Goal: Task Accomplishment & Management: Use online tool/utility

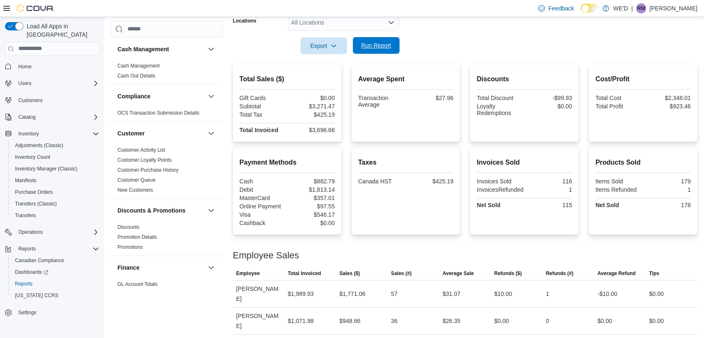
scroll to position [549, 0]
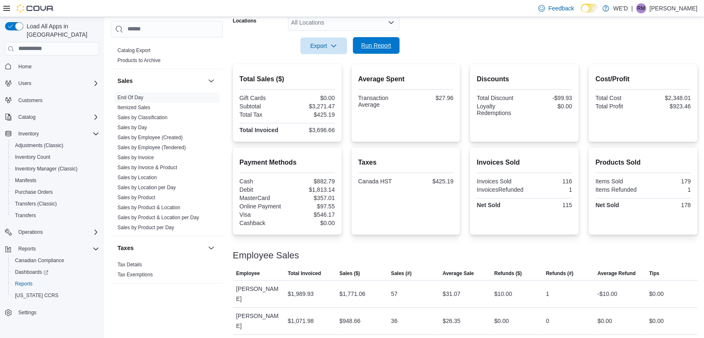
click at [382, 50] on span "Run Report" at bounding box center [376, 45] width 37 height 17
drag, startPoint x: 183, startPoint y: 145, endPoint x: 218, endPoint y: 145, distance: 35.0
click at [183, 145] on link "Sales by Employee (Tendered)" at bounding box center [151, 148] width 68 height 6
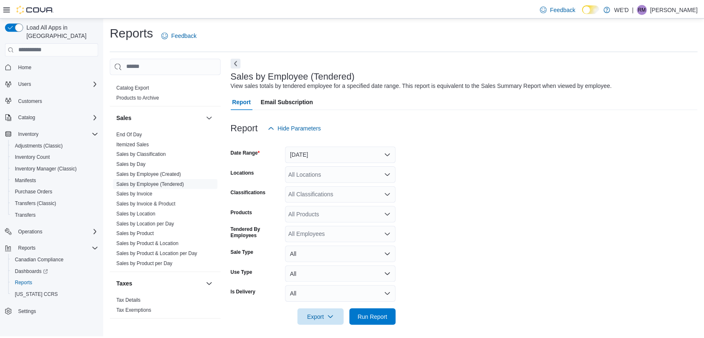
scroll to position [5, 0]
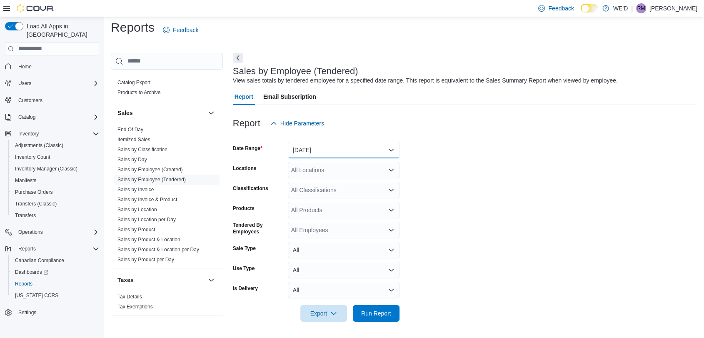
click at [366, 148] on button "[DATE]" at bounding box center [344, 150] width 112 height 17
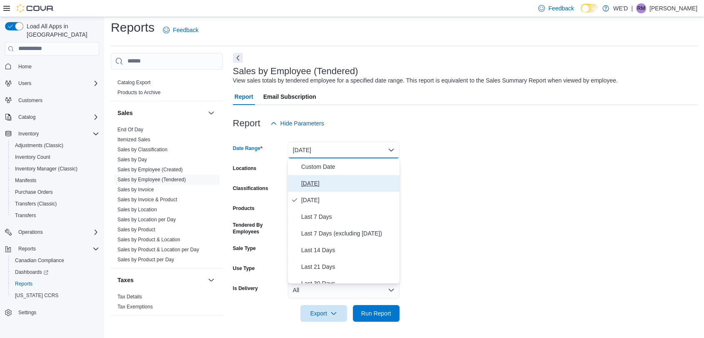
click at [369, 188] on button "[DATE]" at bounding box center [344, 183] width 112 height 17
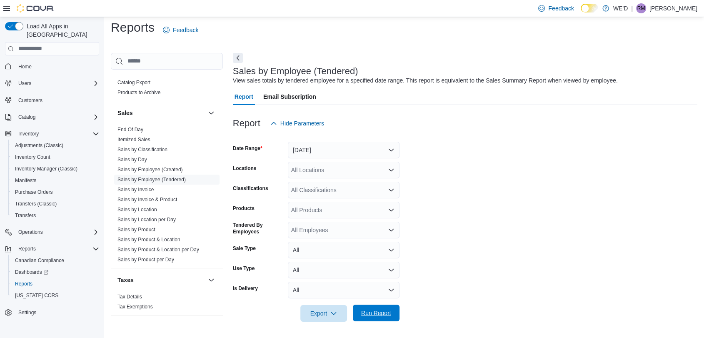
click at [390, 306] on span "Run Report" at bounding box center [376, 313] width 37 height 17
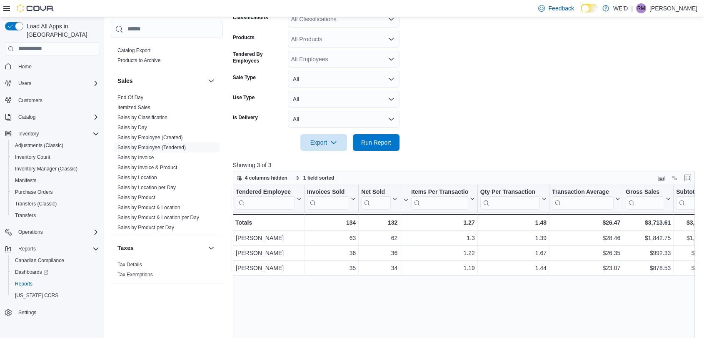
scroll to position [190, 0]
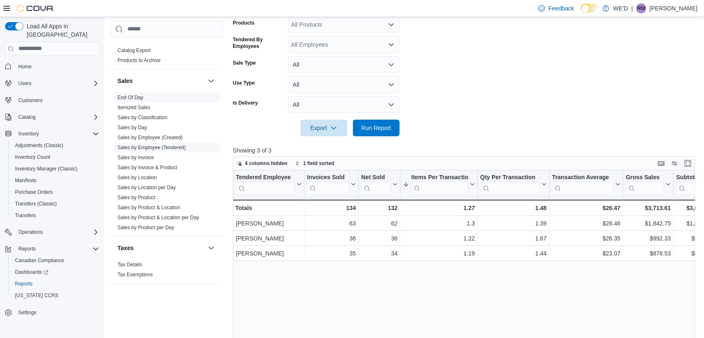
click at [131, 98] on link "End Of Day" at bounding box center [130, 98] width 26 height 6
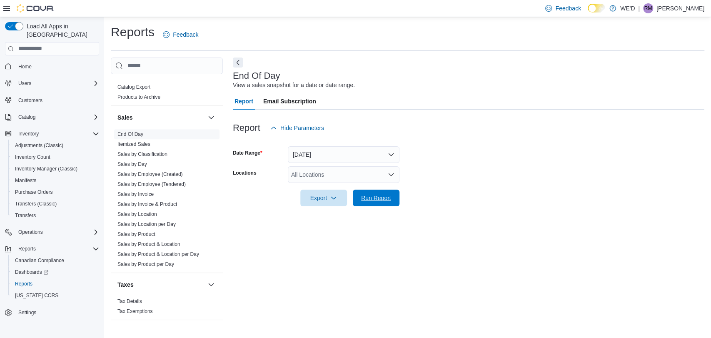
click at [392, 198] on span "Run Report" at bounding box center [376, 198] width 37 height 17
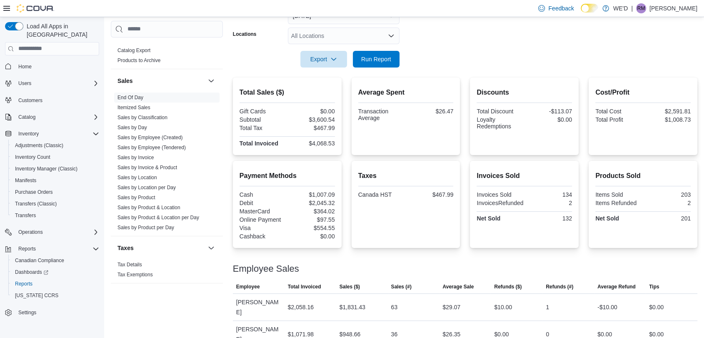
scroll to position [152, 0]
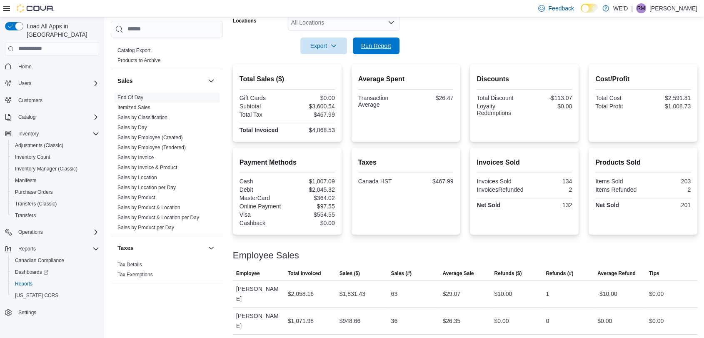
drag, startPoint x: 364, startPoint y: 43, endPoint x: 230, endPoint y: 0, distance: 140.0
click at [364, 43] on span "Run Report" at bounding box center [376, 46] width 30 height 8
click at [383, 43] on span "Run Report" at bounding box center [376, 45] width 30 height 8
click at [179, 147] on link "Sales by Employee (Tendered)" at bounding box center [151, 148] width 68 height 6
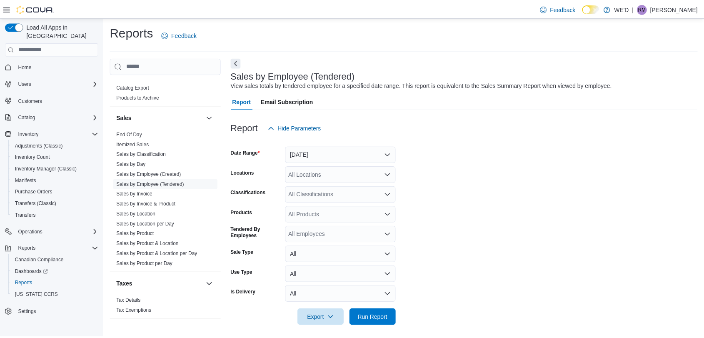
scroll to position [5, 0]
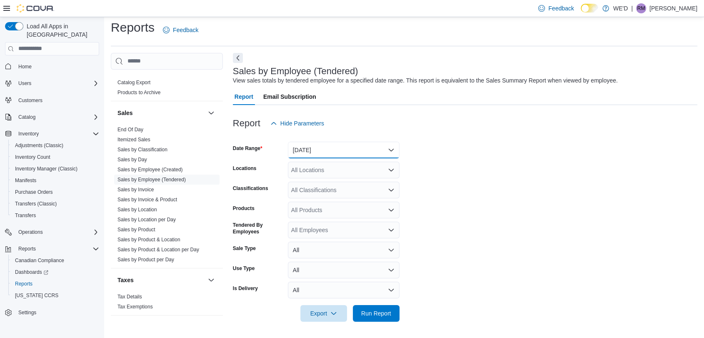
click at [379, 145] on button "[DATE]" at bounding box center [344, 150] width 112 height 17
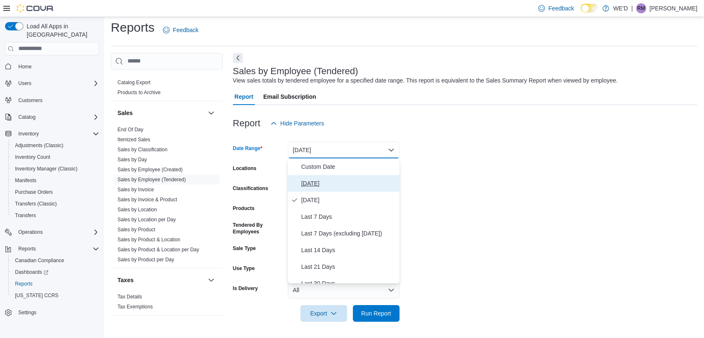
click at [343, 179] on span "[DATE]" at bounding box center [348, 183] width 95 height 10
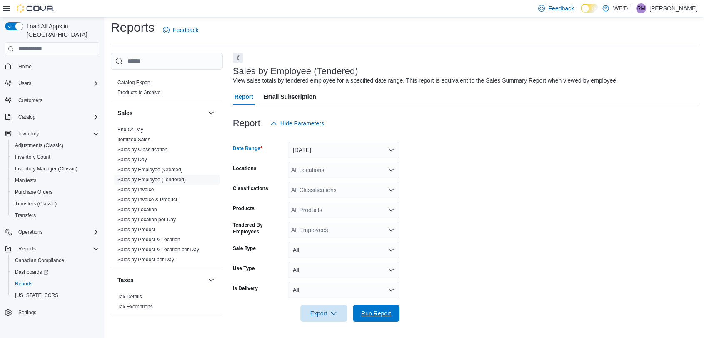
click at [387, 311] on span "Run Report" at bounding box center [376, 313] width 30 height 8
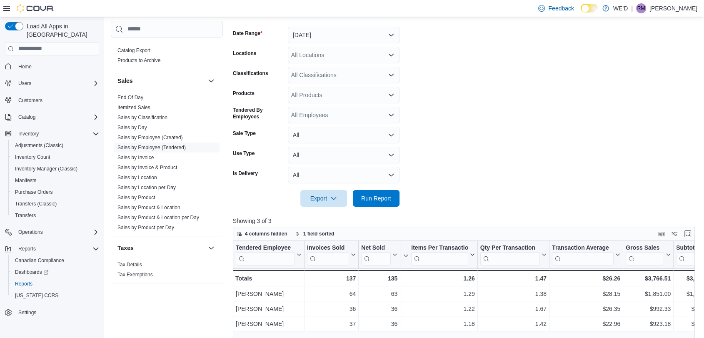
scroll to position [190, 0]
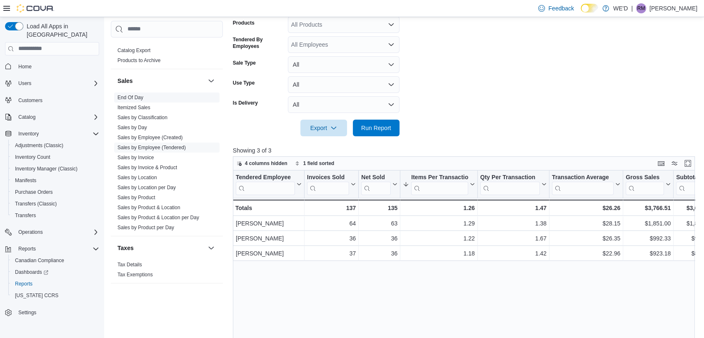
click at [140, 97] on link "End Of Day" at bounding box center [130, 98] width 26 height 6
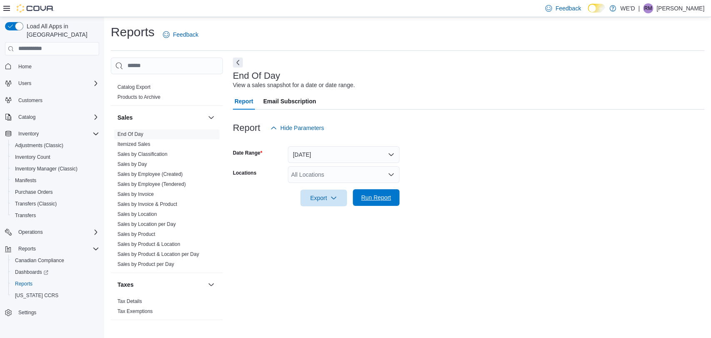
click at [369, 195] on span "Run Report" at bounding box center [376, 197] width 30 height 8
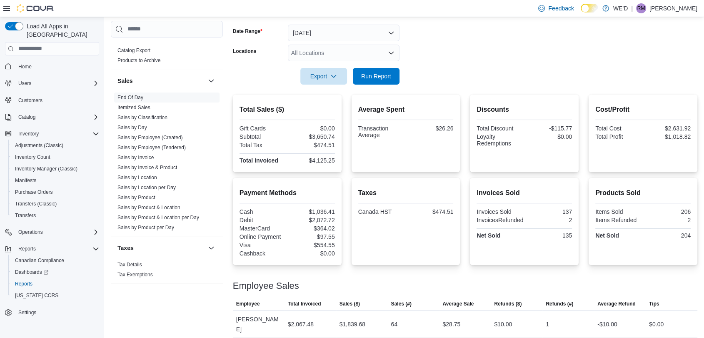
scroll to position [152, 0]
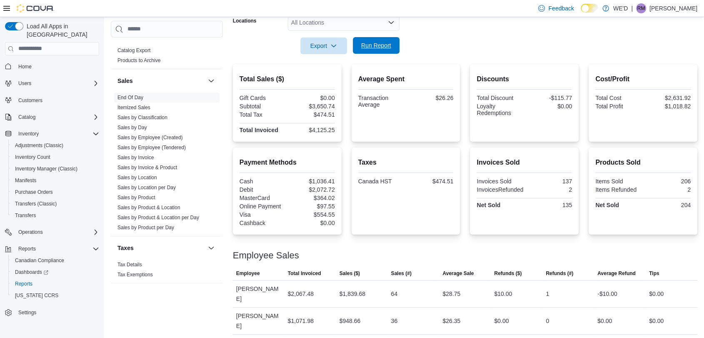
click at [374, 44] on span "Run Report" at bounding box center [376, 45] width 30 height 8
